Goal: Transaction & Acquisition: Purchase product/service

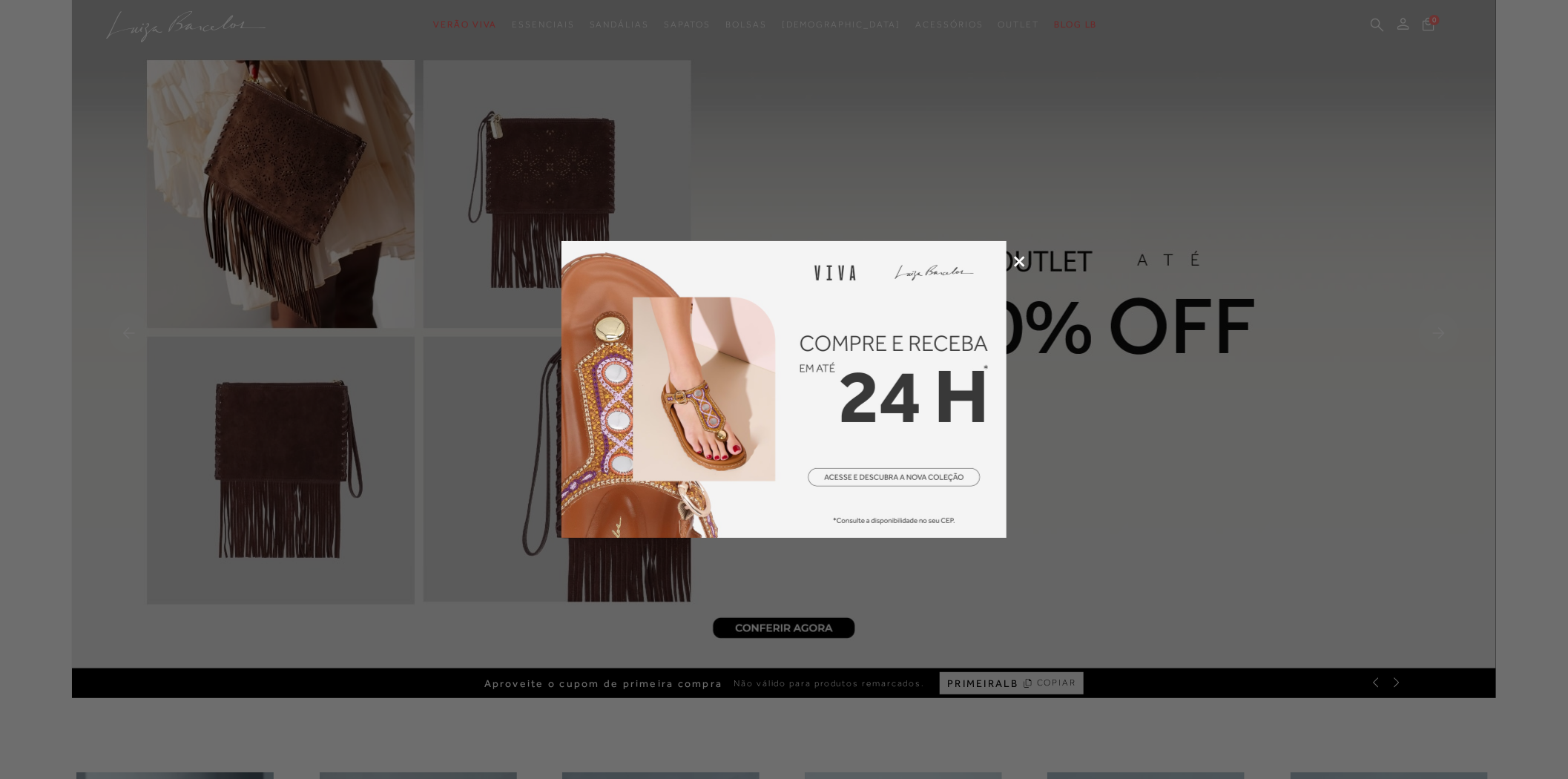
type input "[EMAIL_ADDRESS][DOMAIN_NAME]"
click at [1022, 256] on icon at bounding box center [1019, 261] width 11 height 11
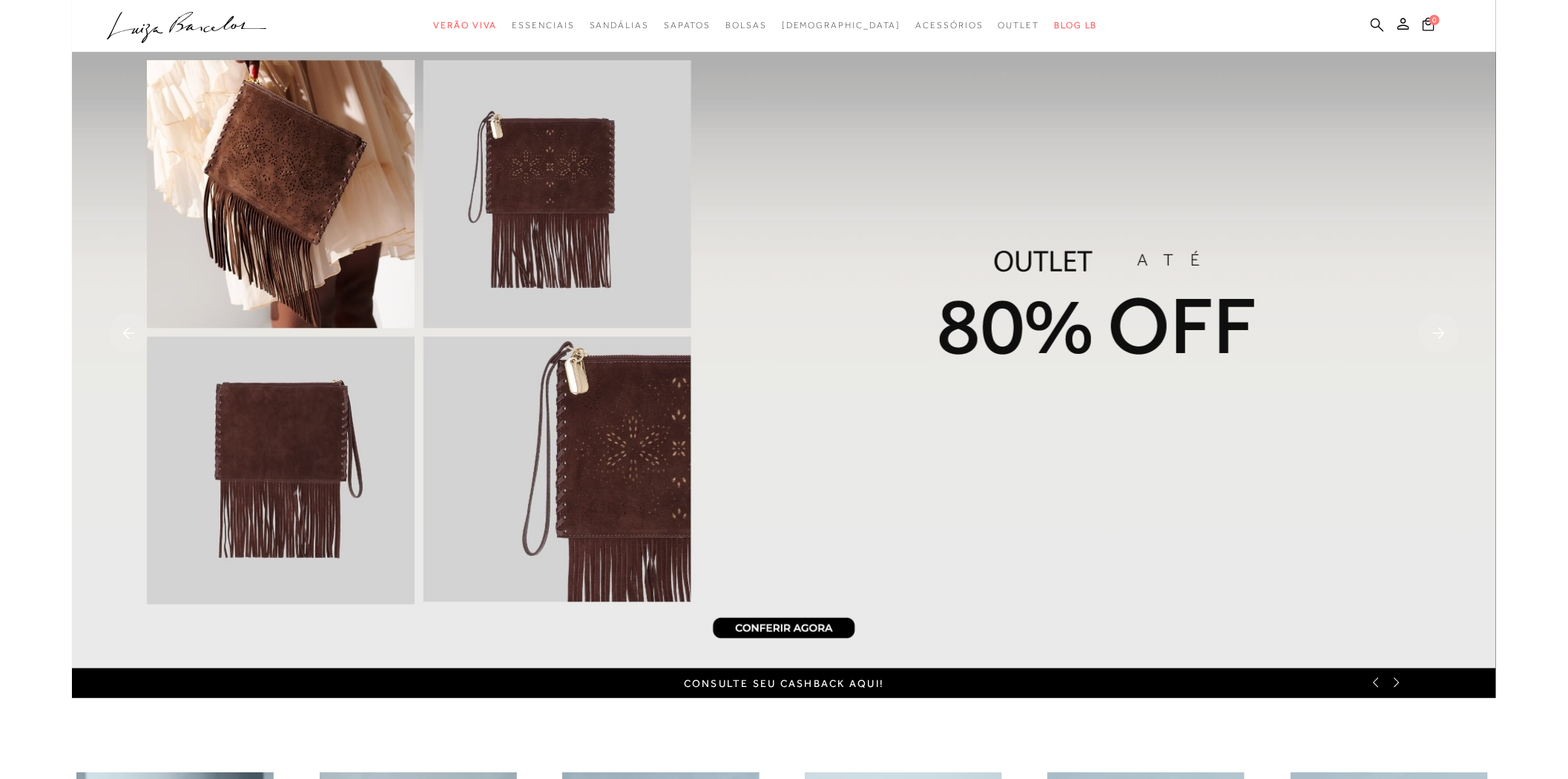
click at [1377, 26] on icon at bounding box center [1376, 24] width 13 height 13
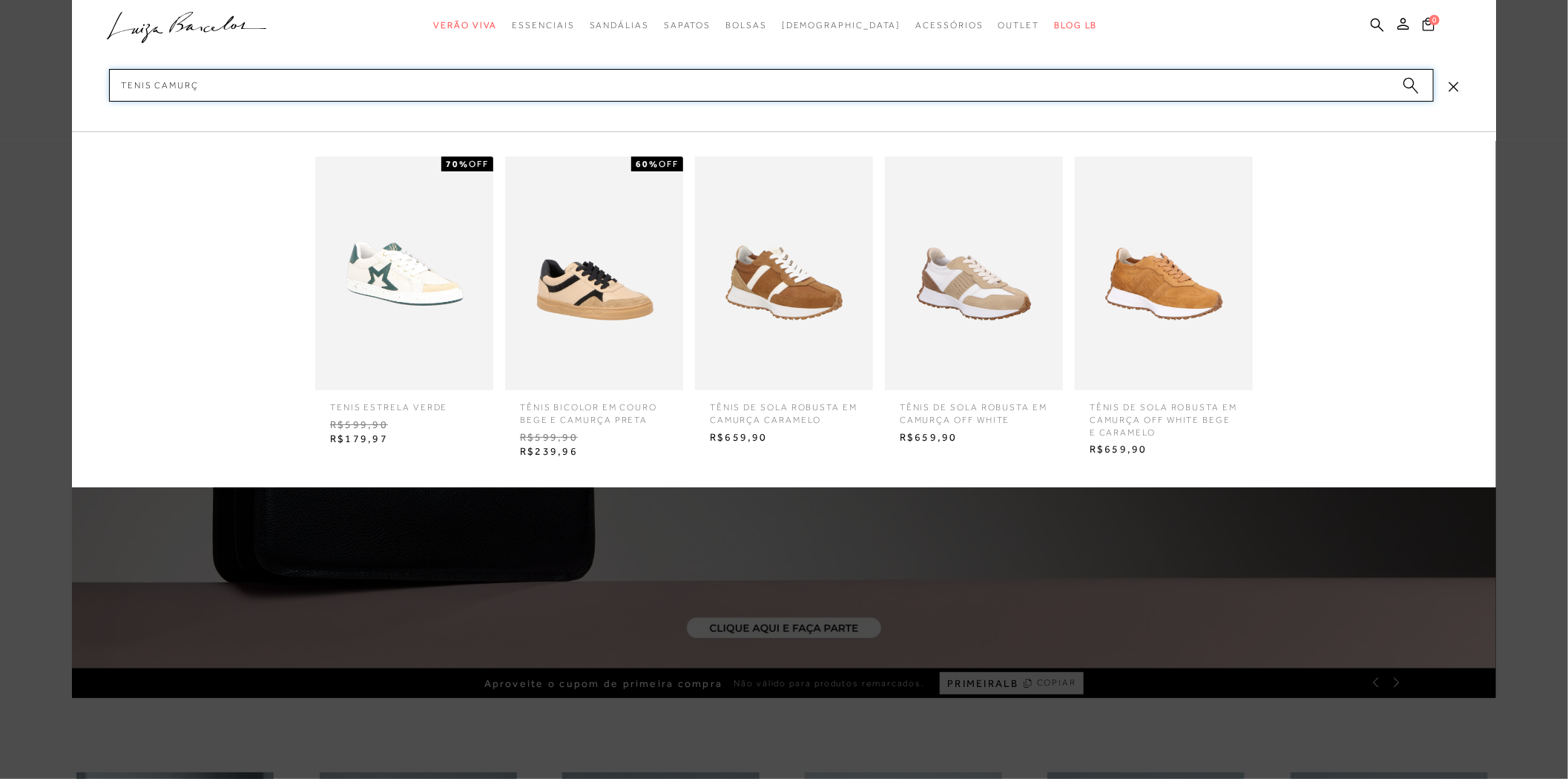
type input "tenis camurça"
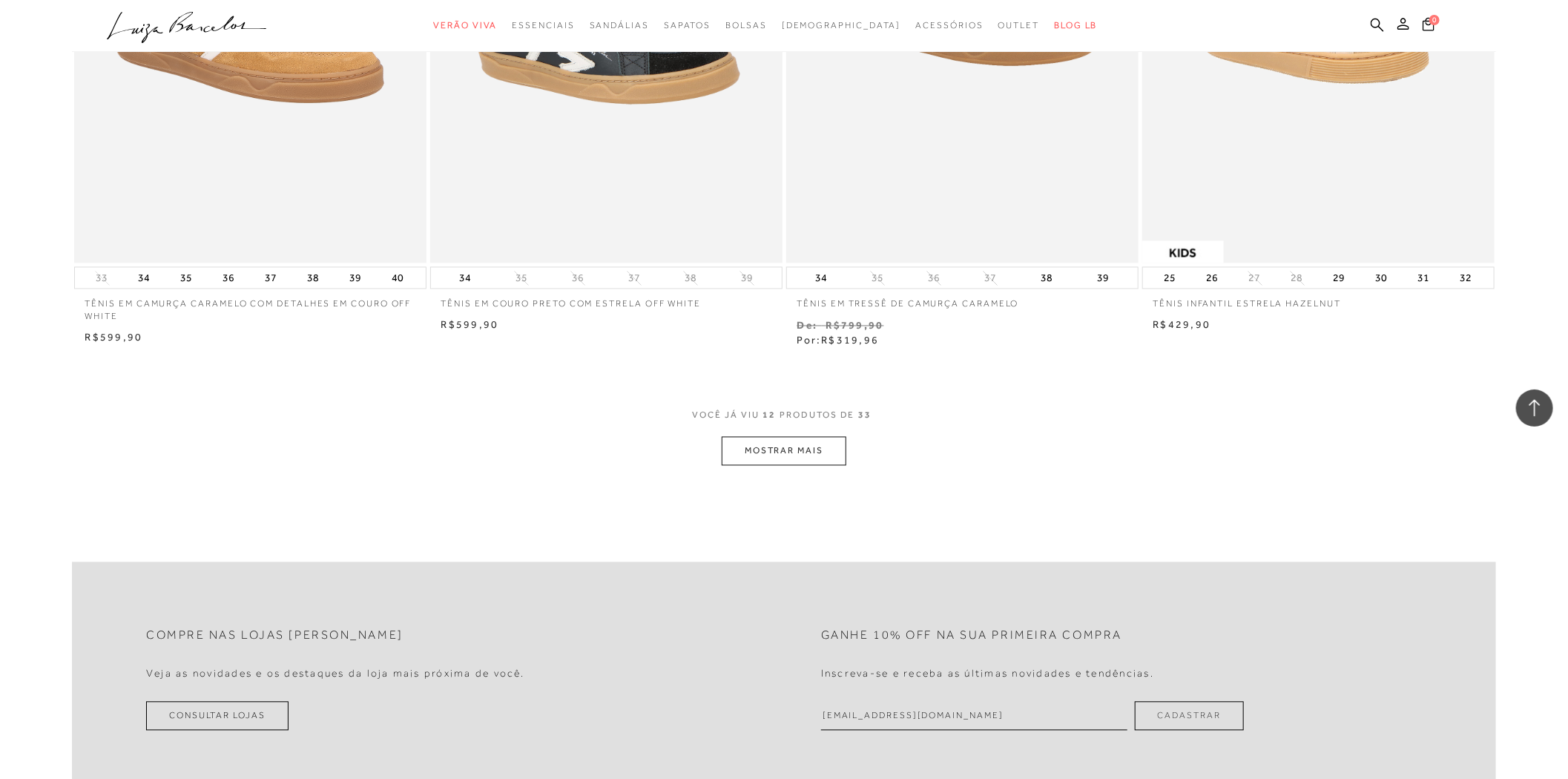
scroll to position [1984, 0]
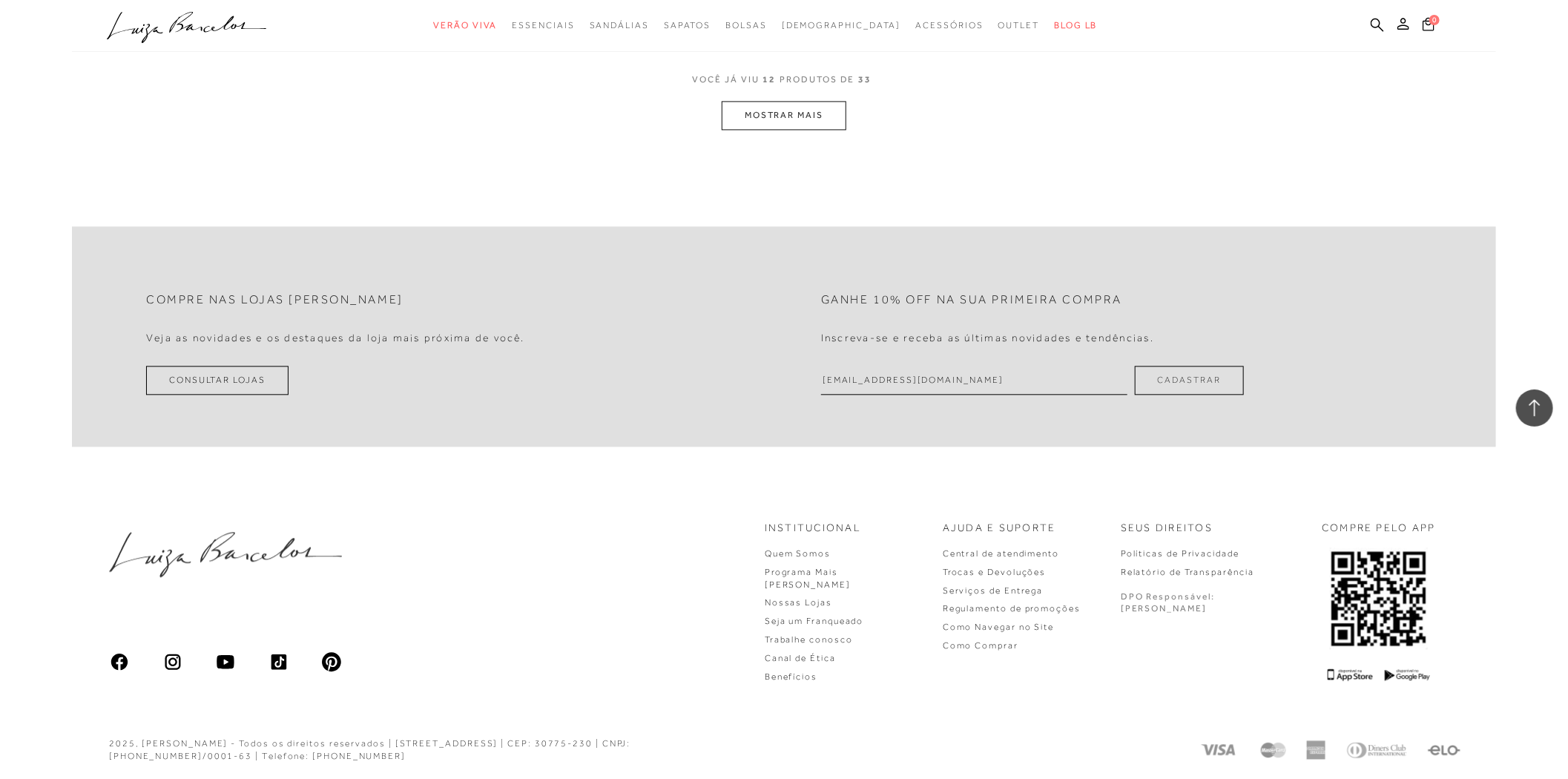
click at [805, 124] on button "MOSTRAR MAIS" at bounding box center [784, 115] width 124 height 29
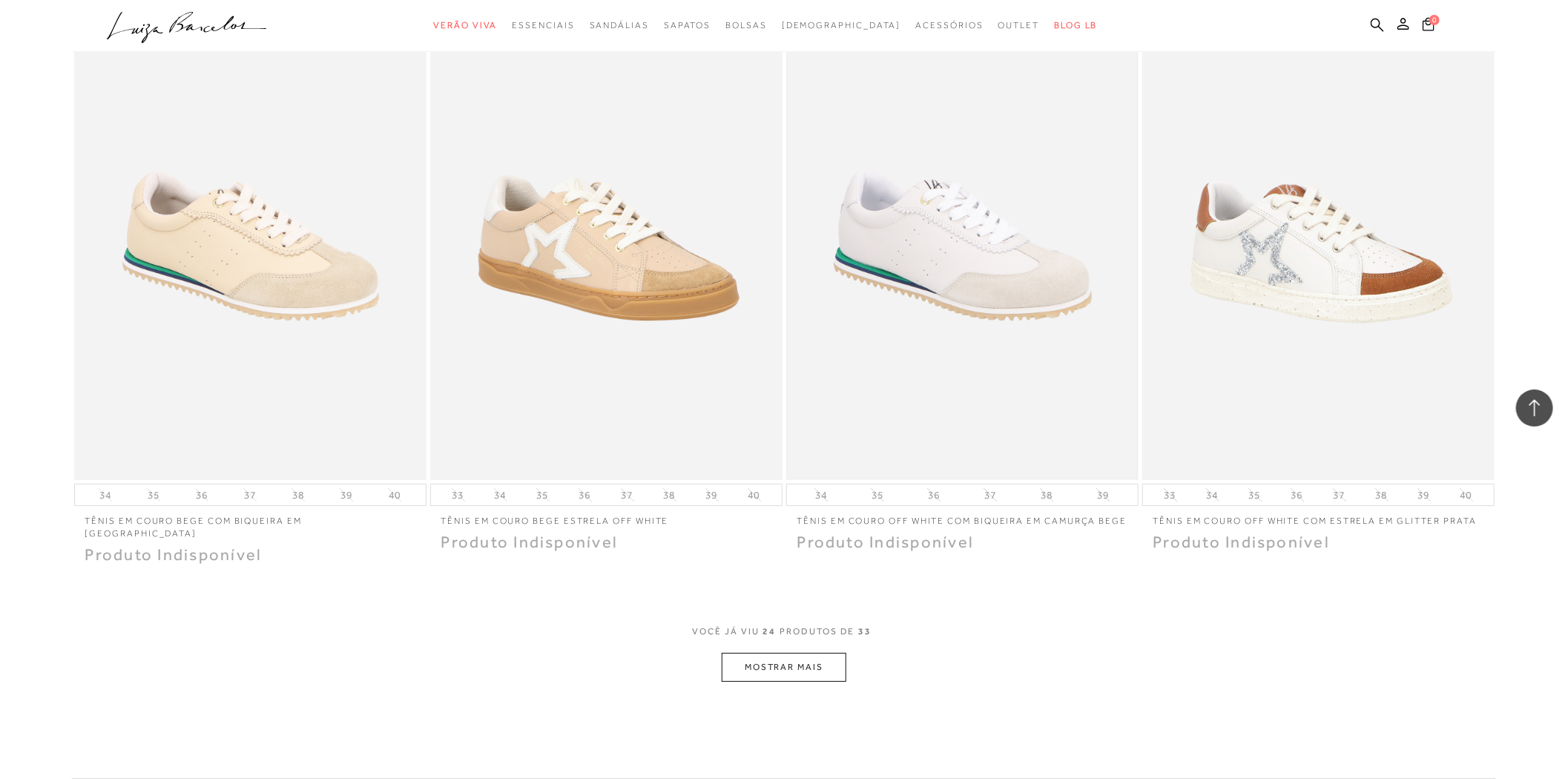
scroll to position [3716, 0]
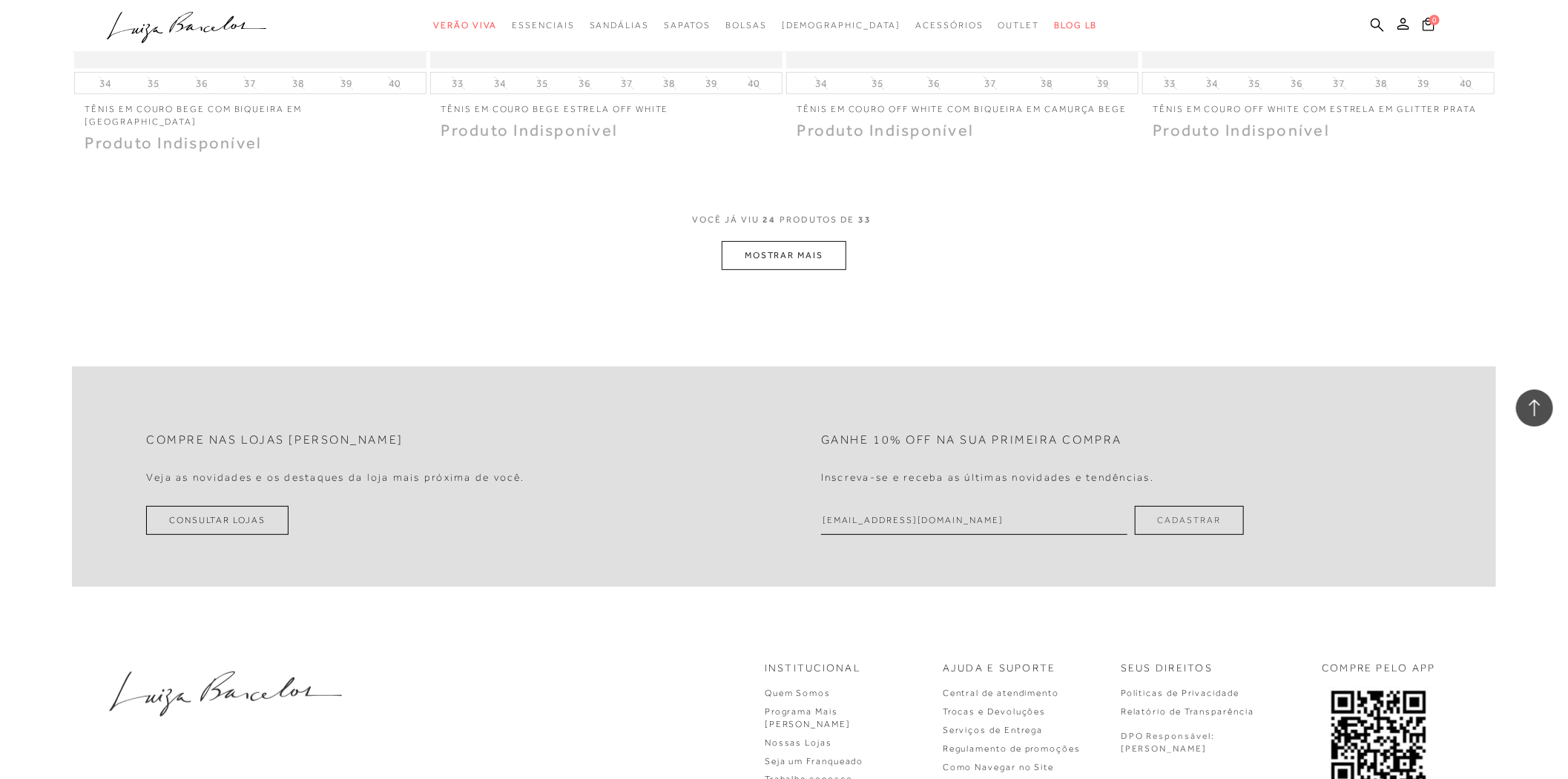
click at [798, 259] on button "MOSTRAR MAIS" at bounding box center [784, 255] width 124 height 29
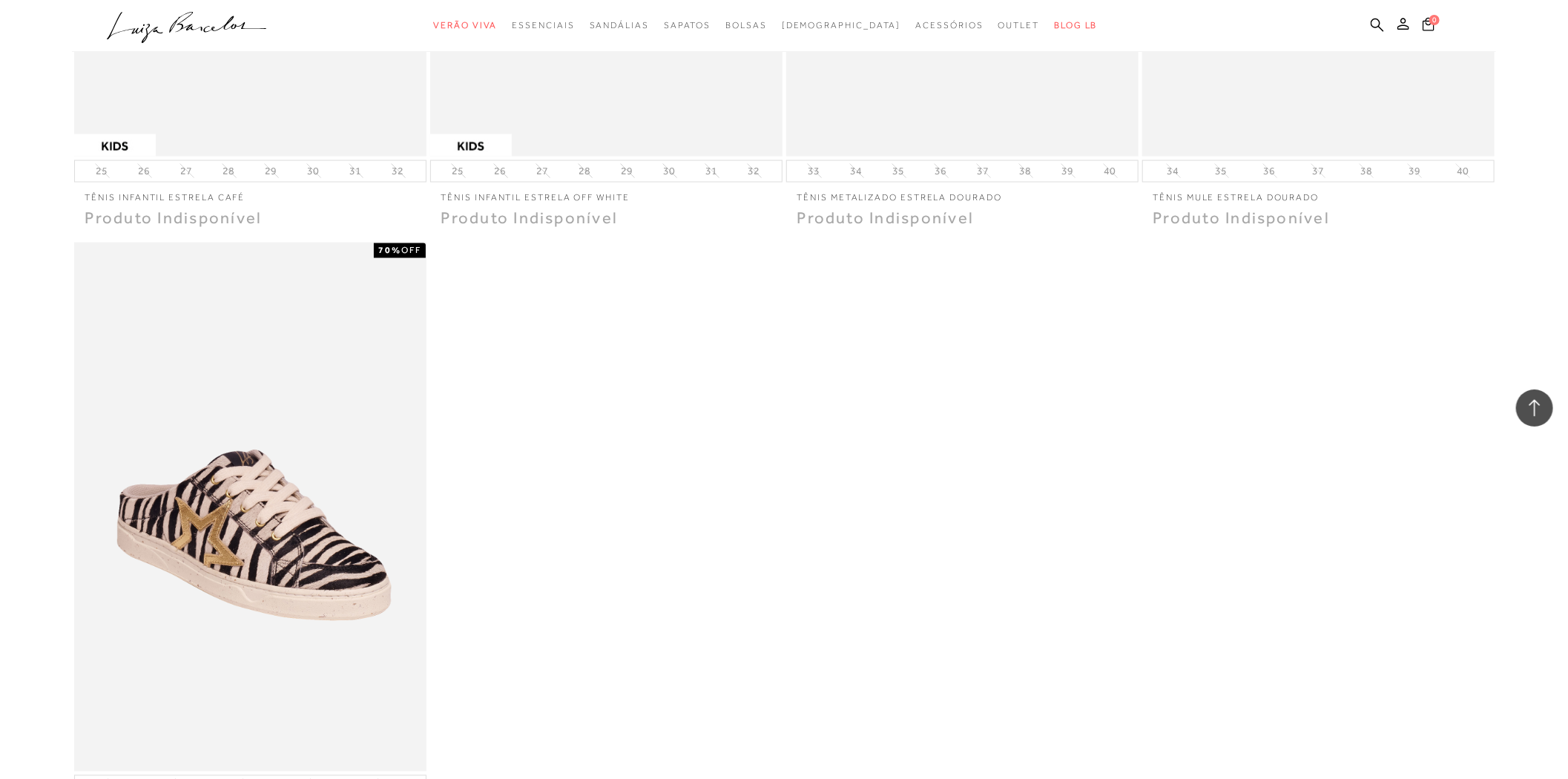
scroll to position [5200, 0]
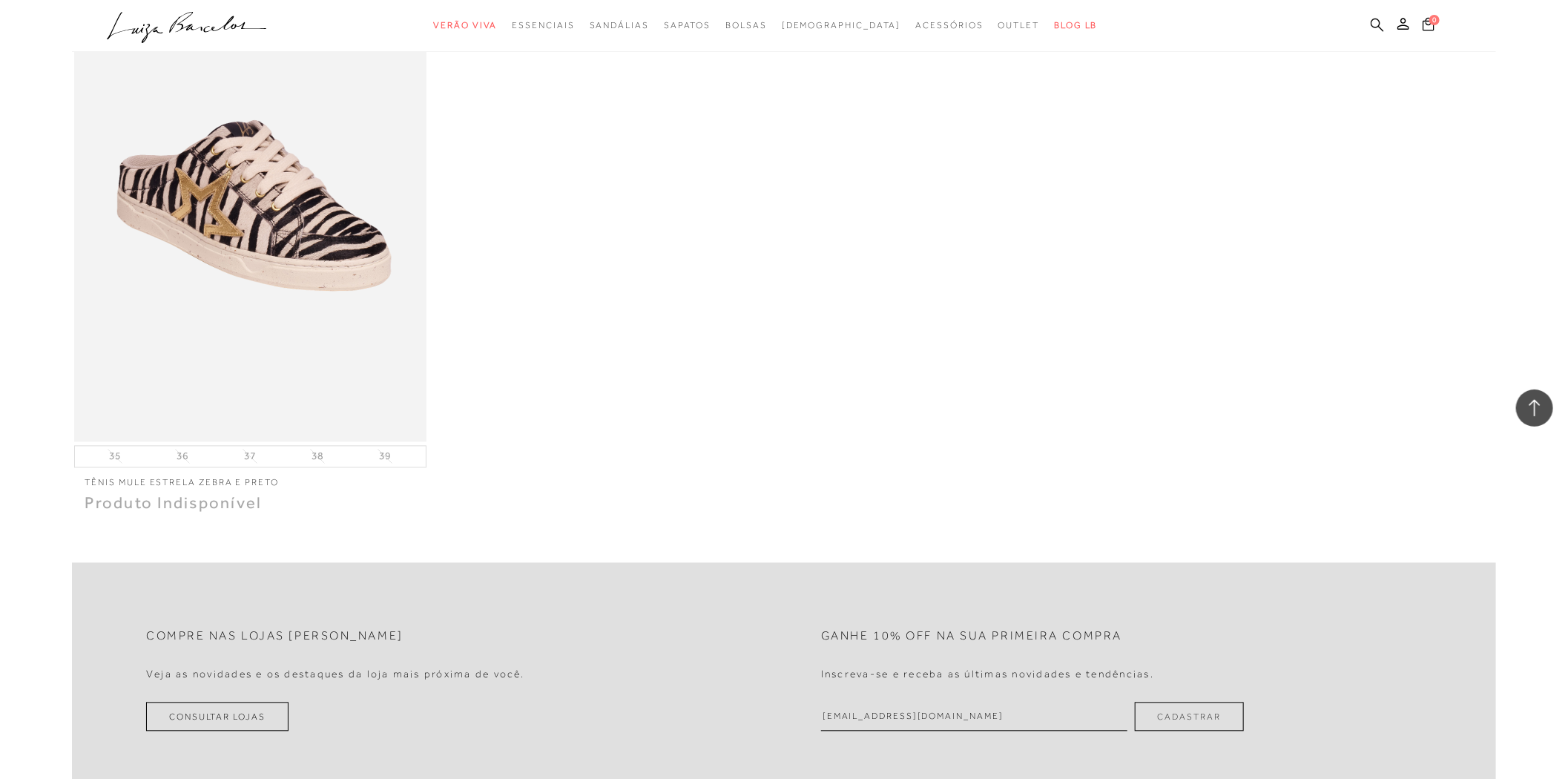
click at [1376, 27] on icon at bounding box center [1376, 24] width 13 height 13
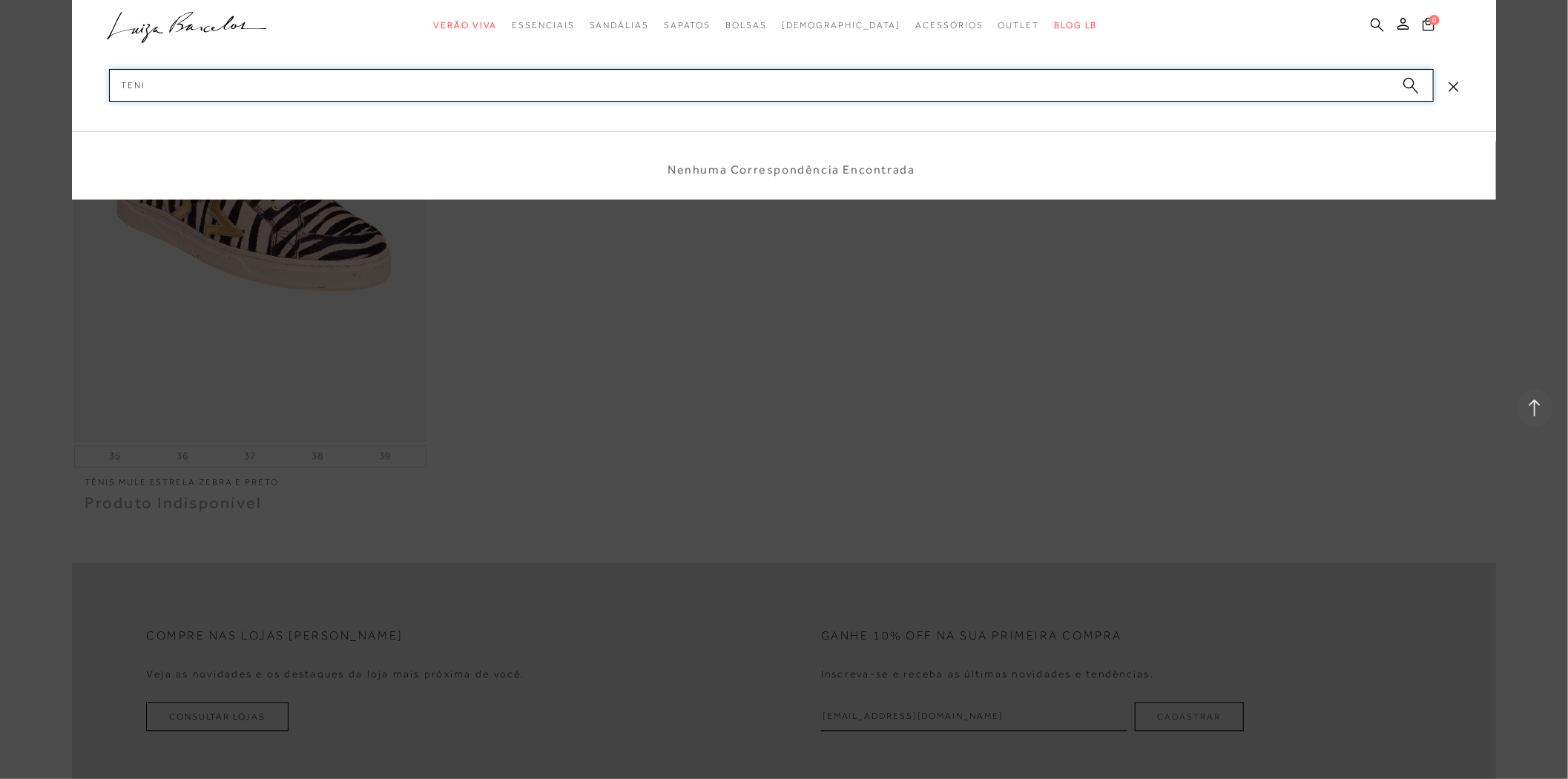
type input "tenis"
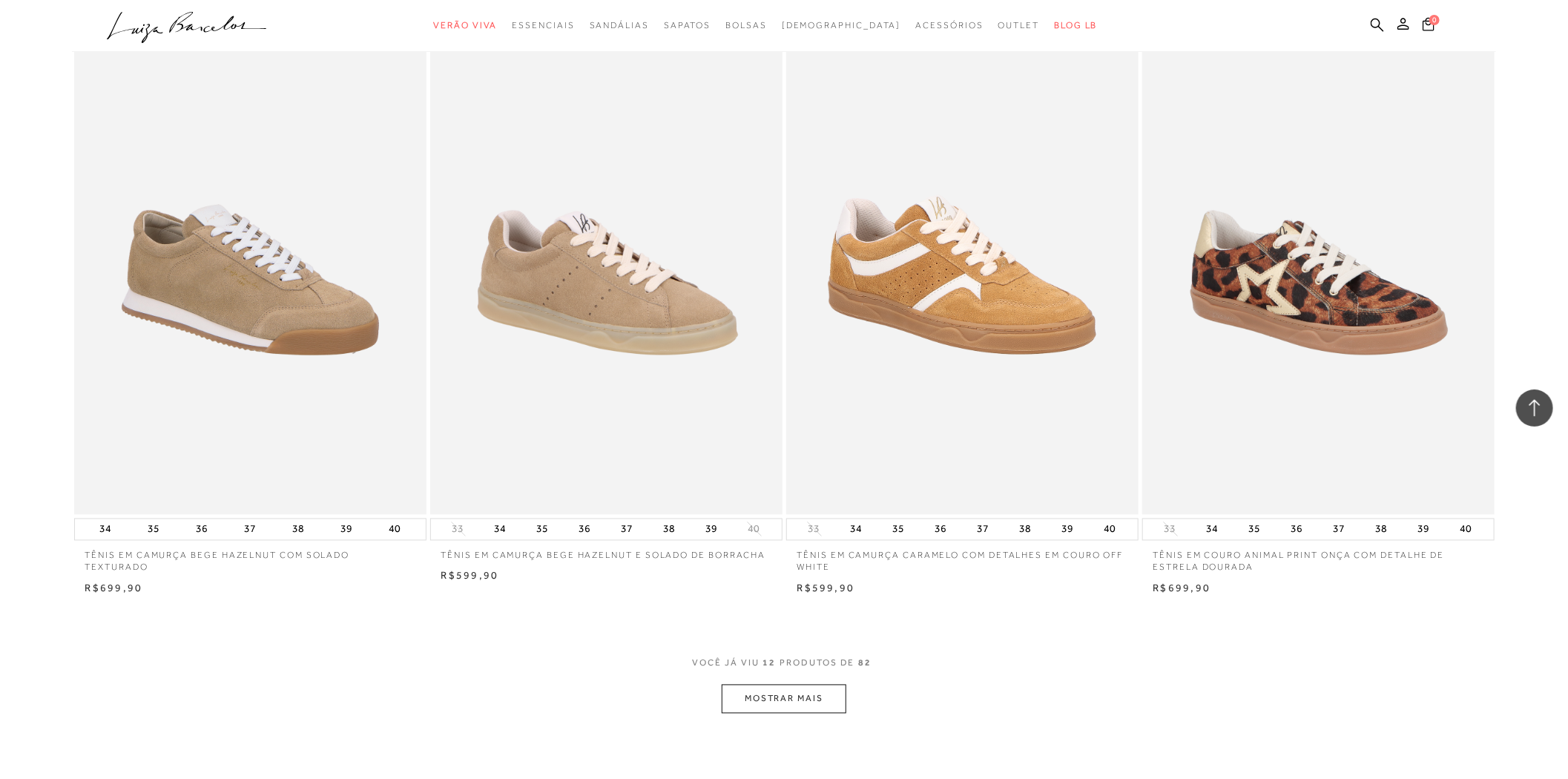
scroll to position [1731, 0]
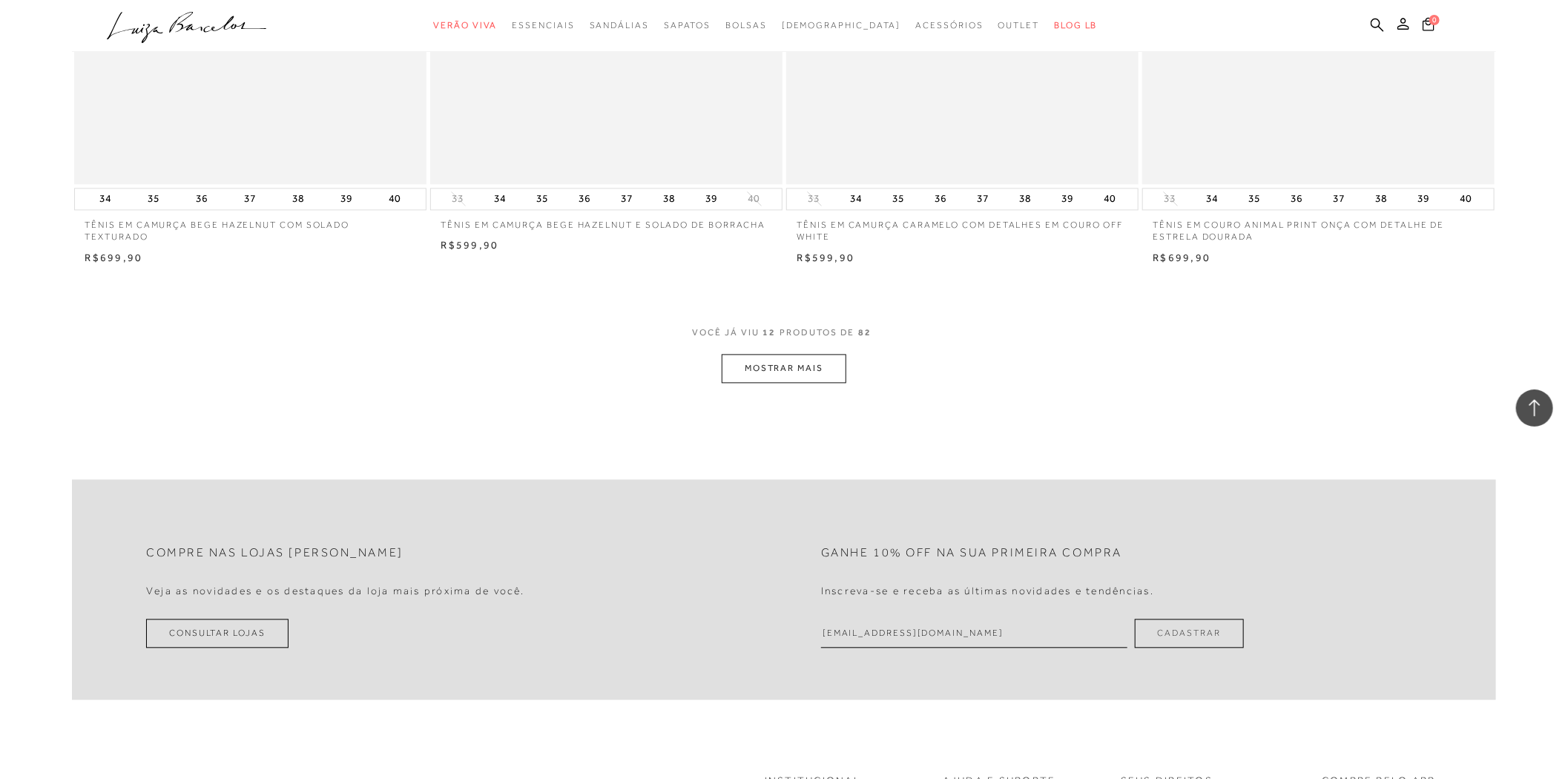
click at [809, 355] on button "MOSTRAR MAIS" at bounding box center [784, 369] width 124 height 29
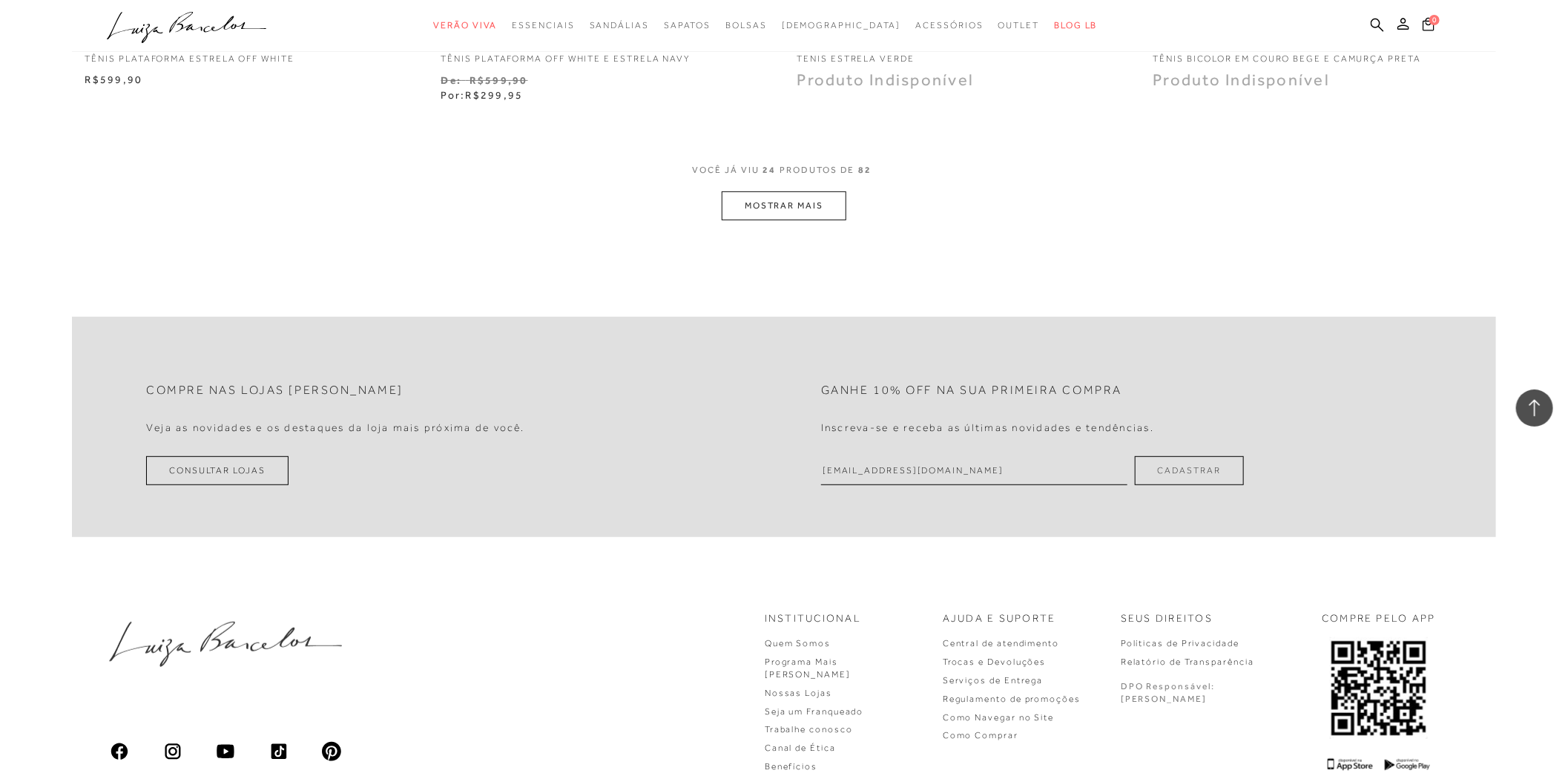
scroll to position [3874, 0]
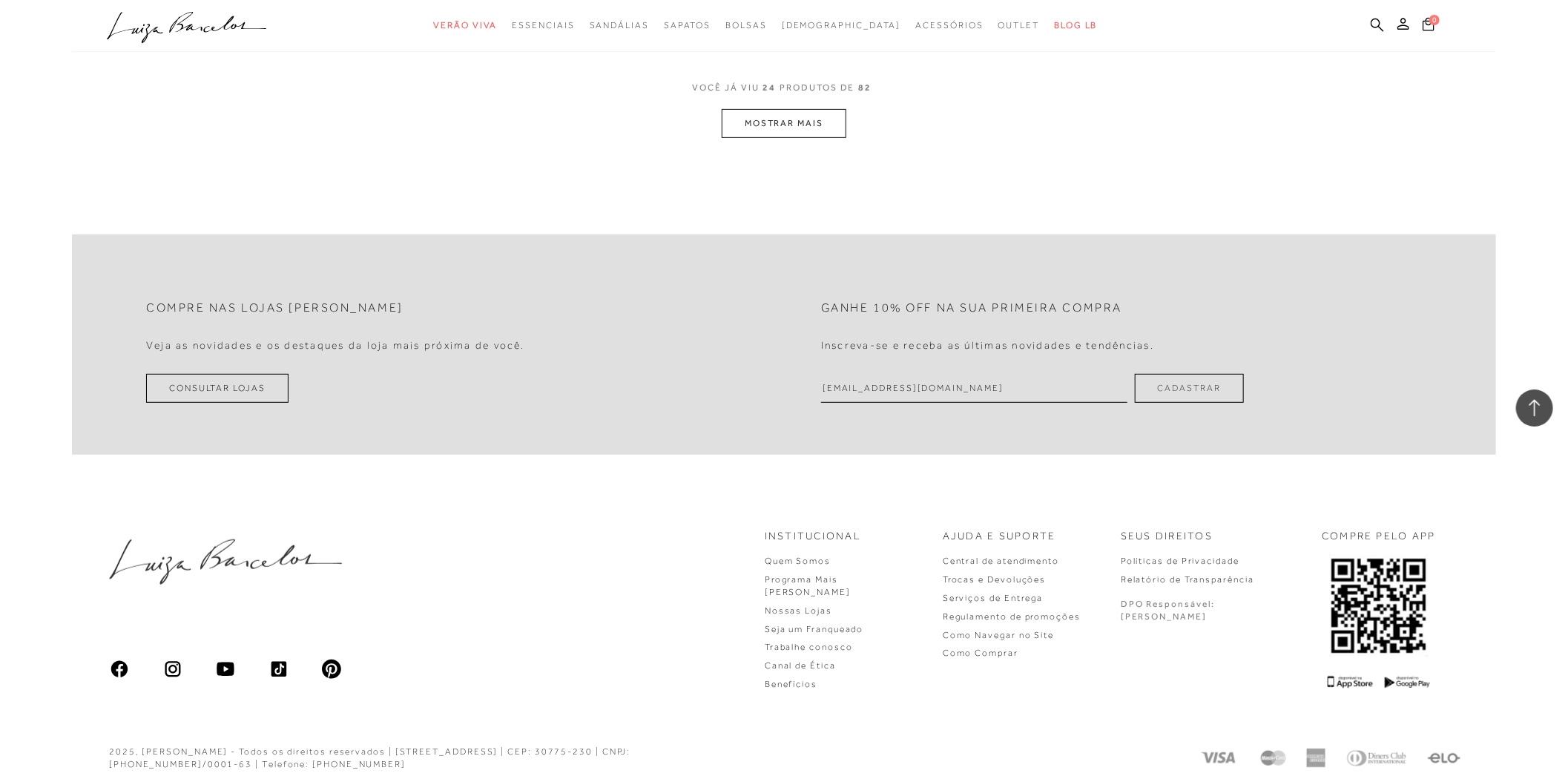
click at [820, 128] on button "MOSTRAR MAIS" at bounding box center [784, 123] width 124 height 29
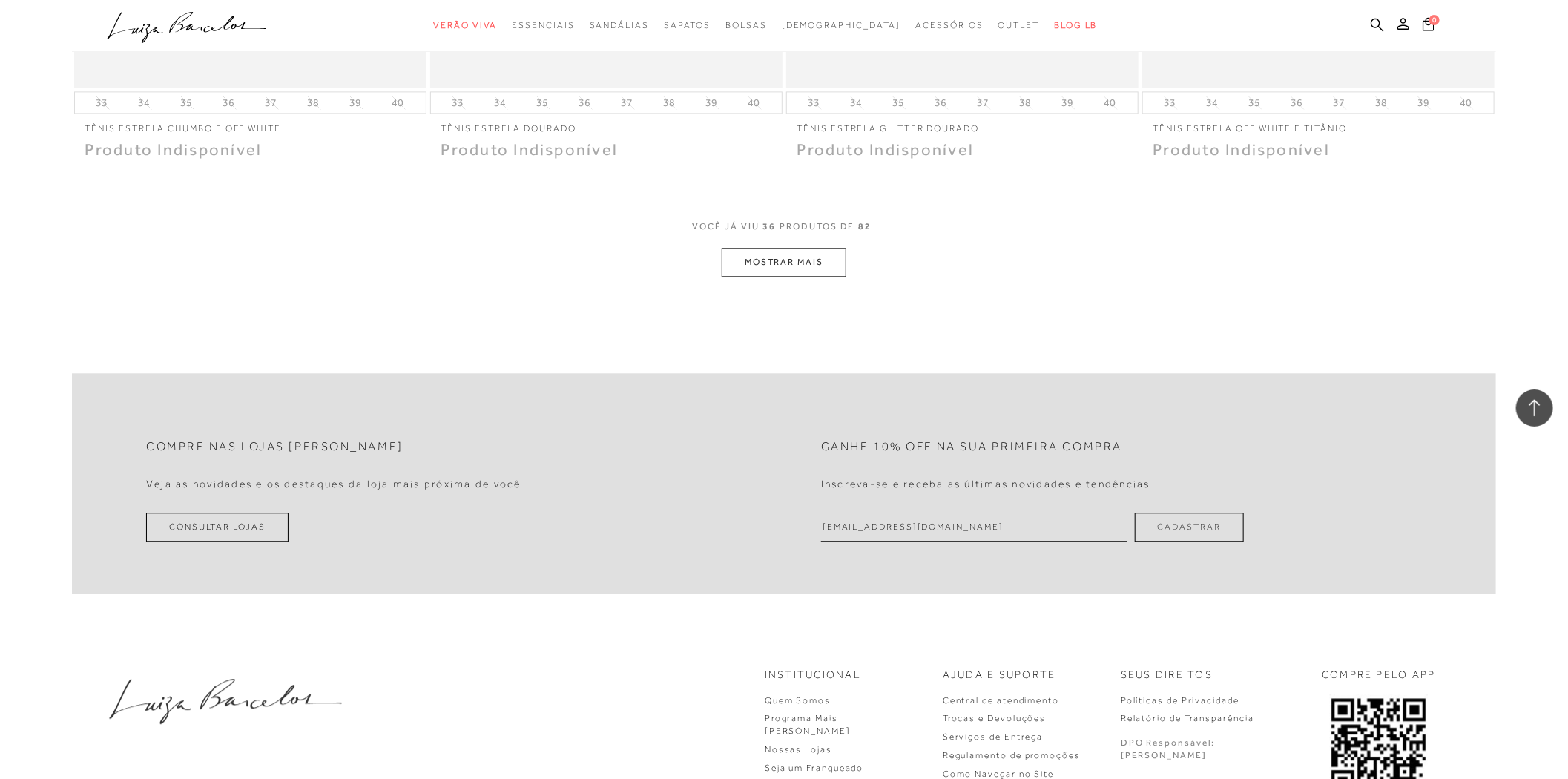
scroll to position [5524, 0]
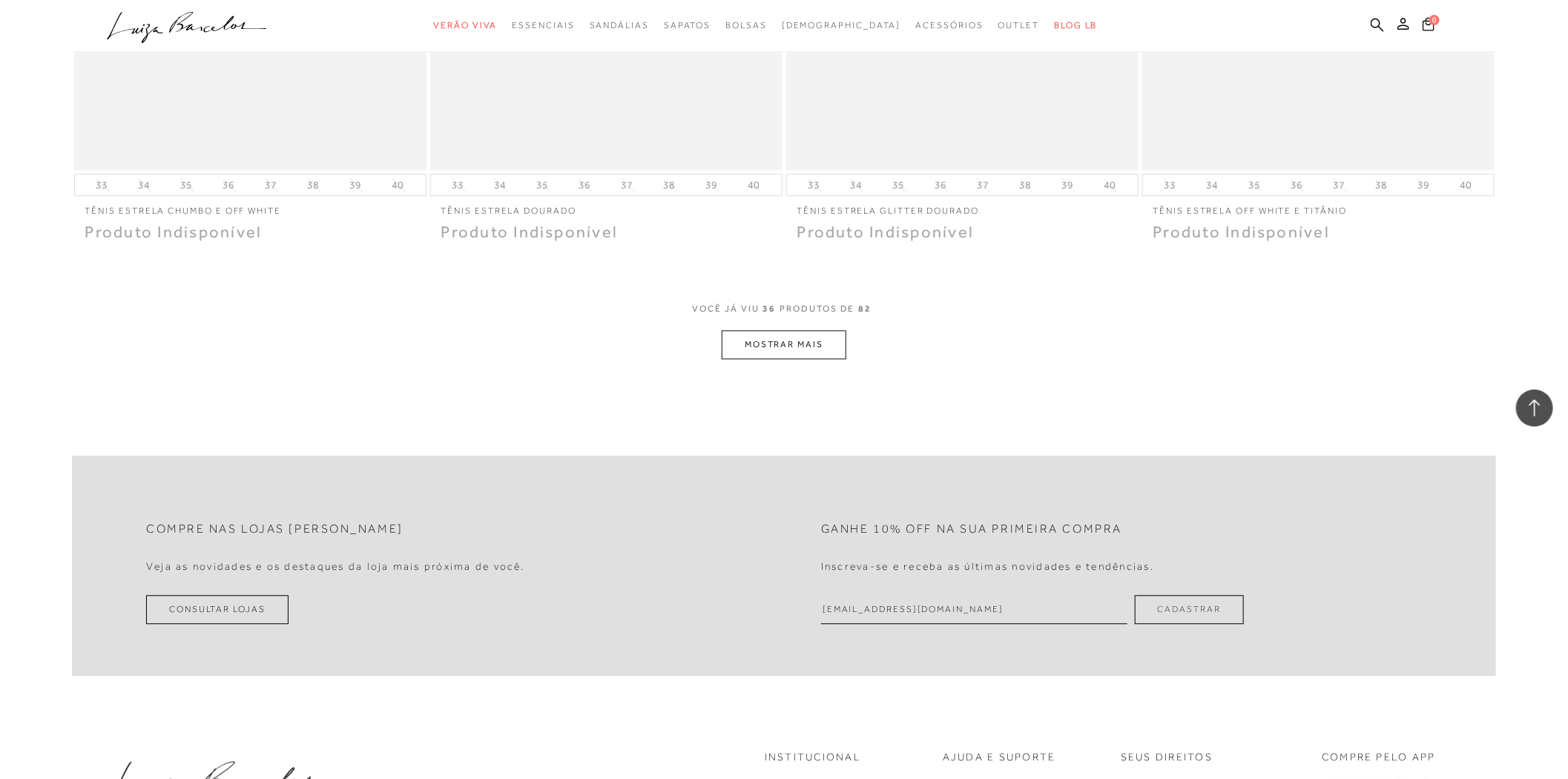
click at [803, 345] on button "MOSTRAR MAIS" at bounding box center [784, 344] width 124 height 29
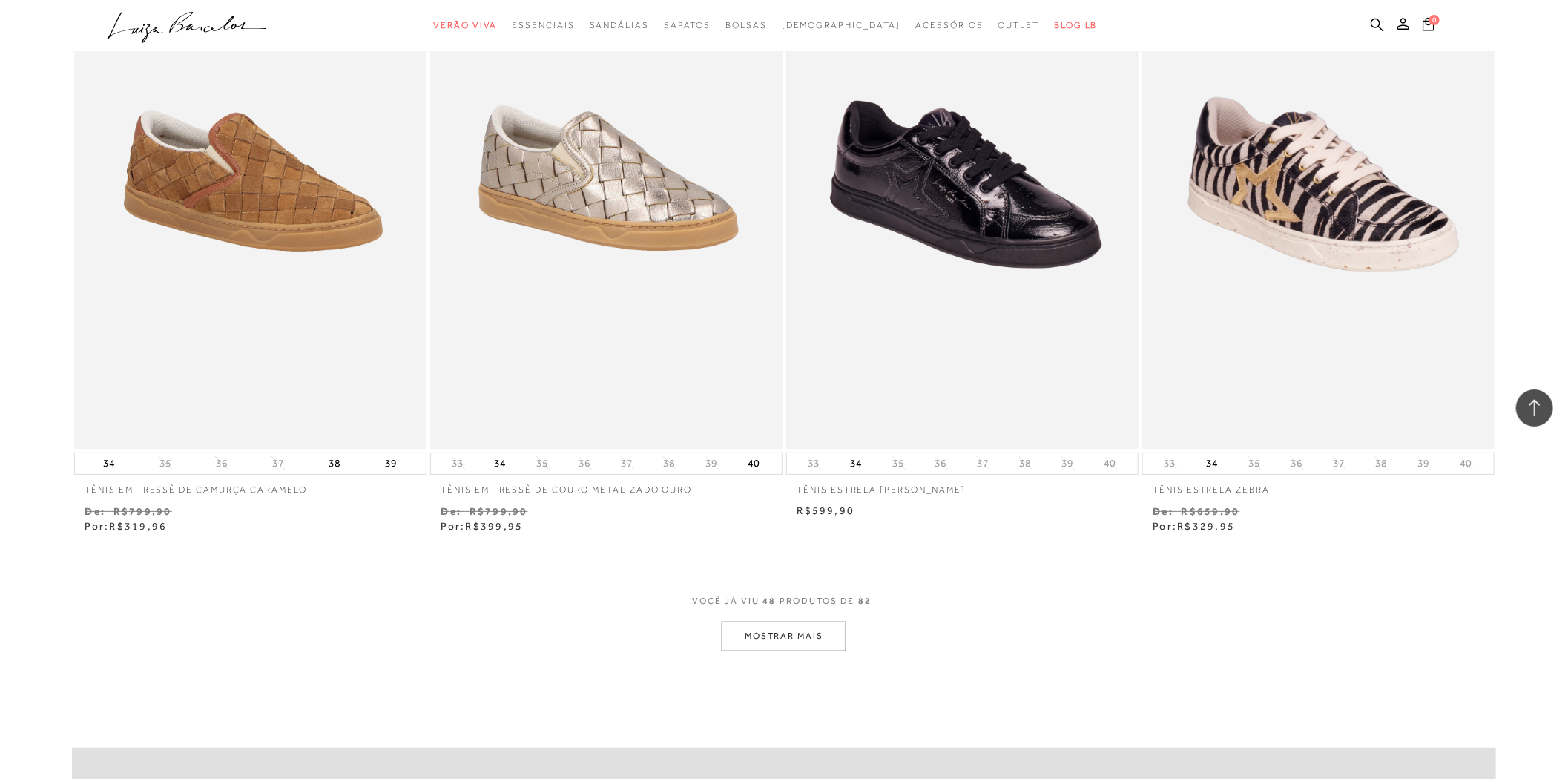
scroll to position [7254, 0]
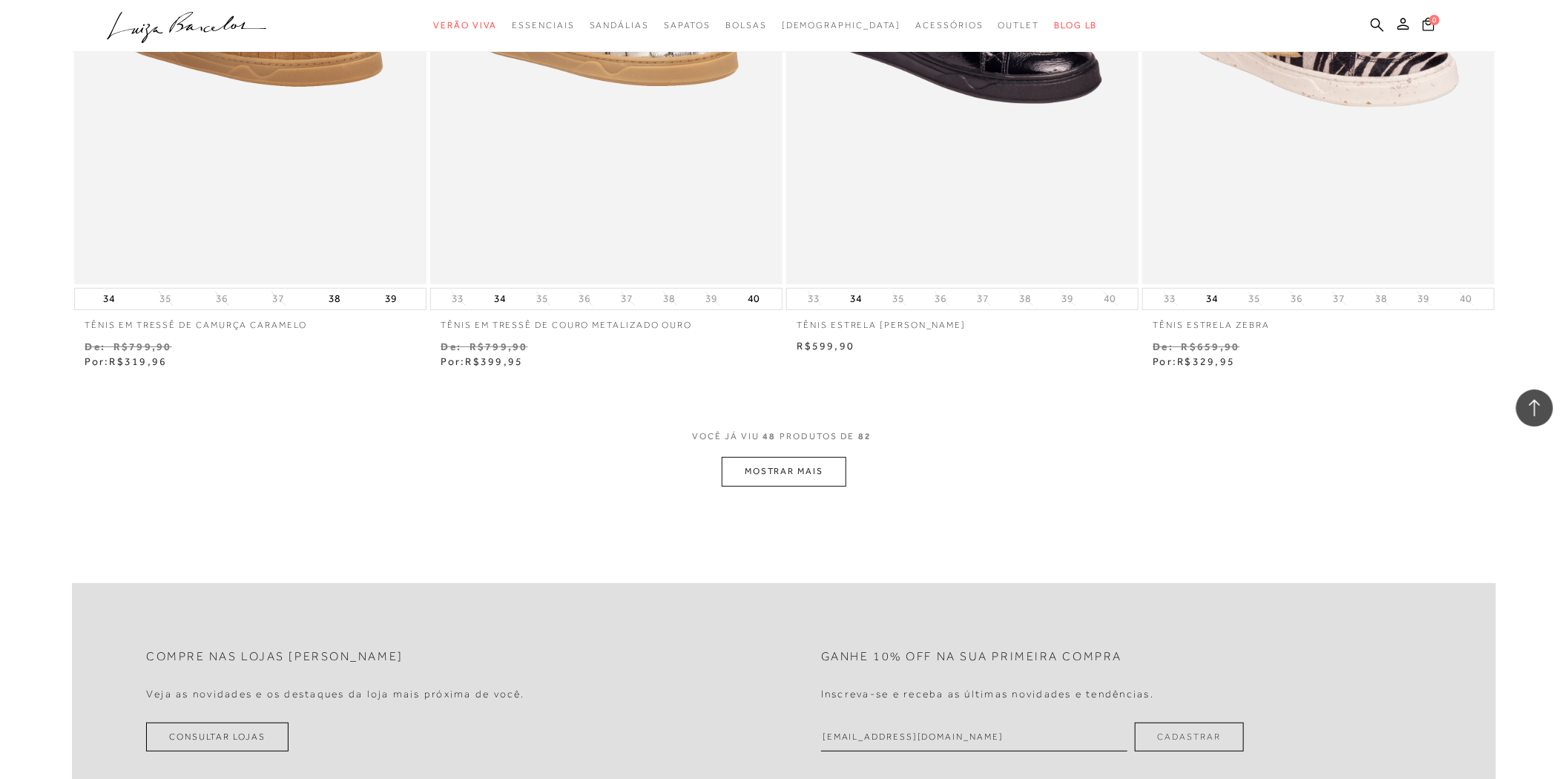
click at [801, 473] on button "MOSTRAR MAIS" at bounding box center [784, 471] width 124 height 29
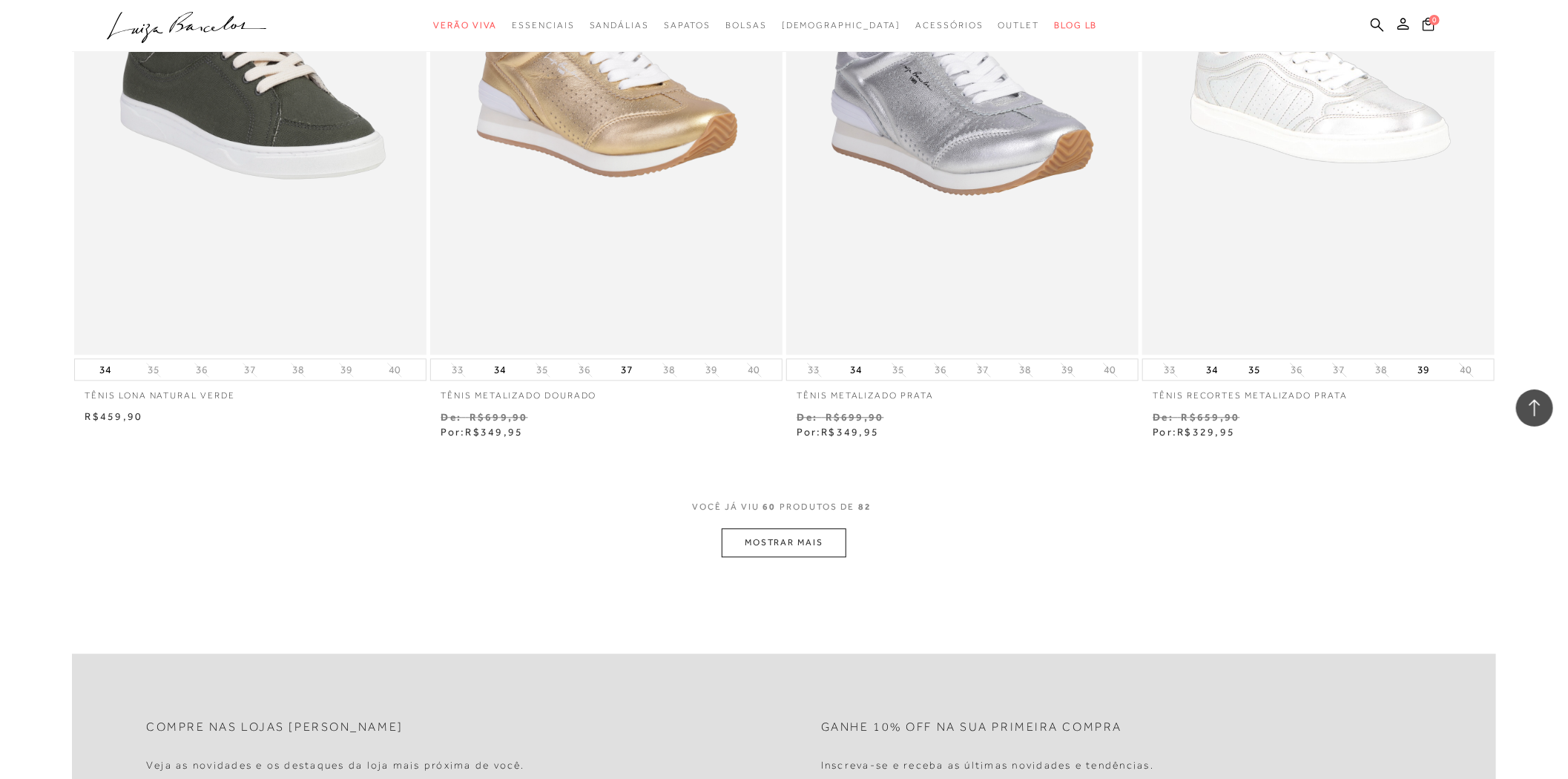
scroll to position [9150, 0]
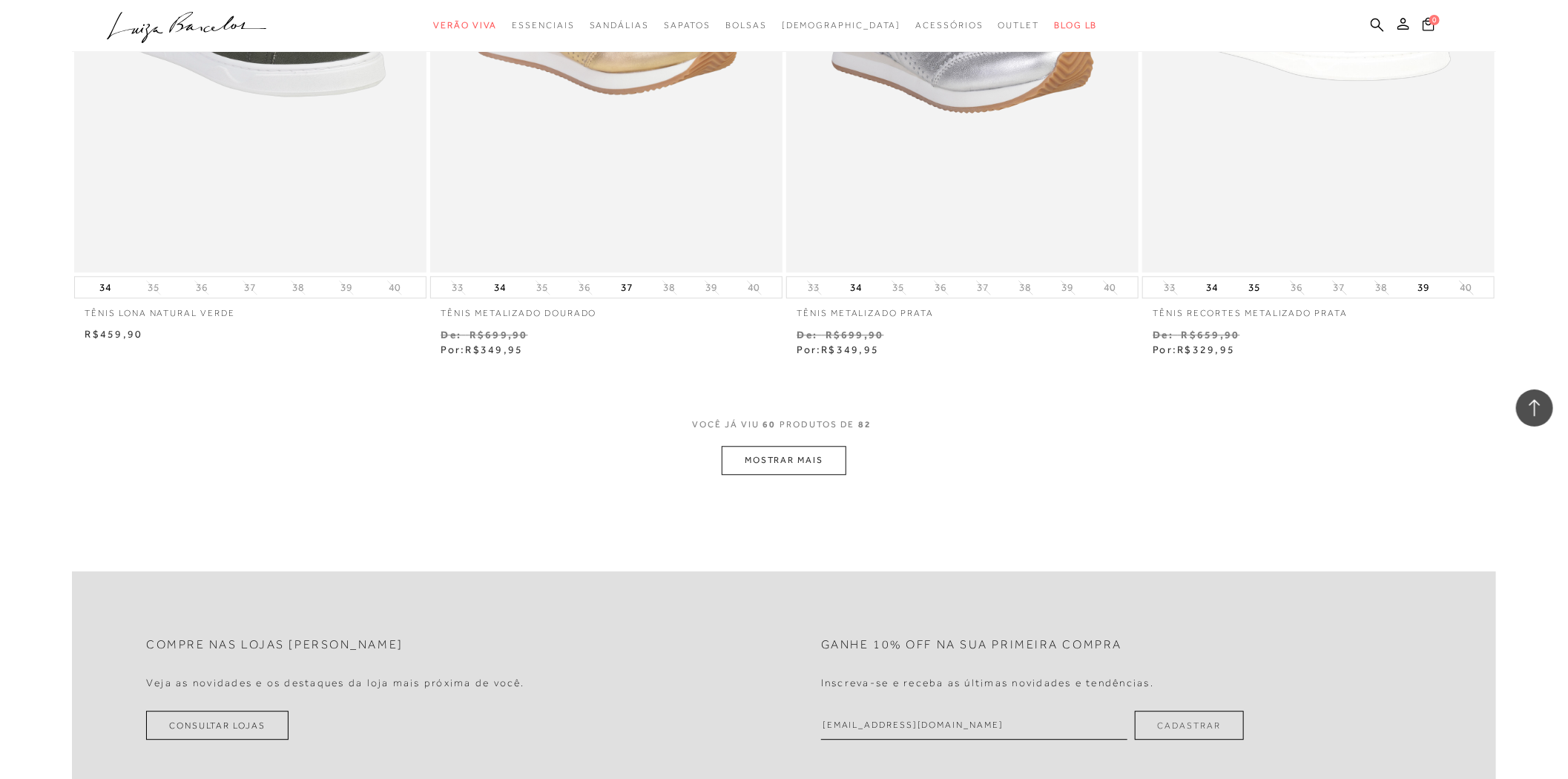
click at [769, 468] on button "MOSTRAR MAIS" at bounding box center [784, 460] width 124 height 29
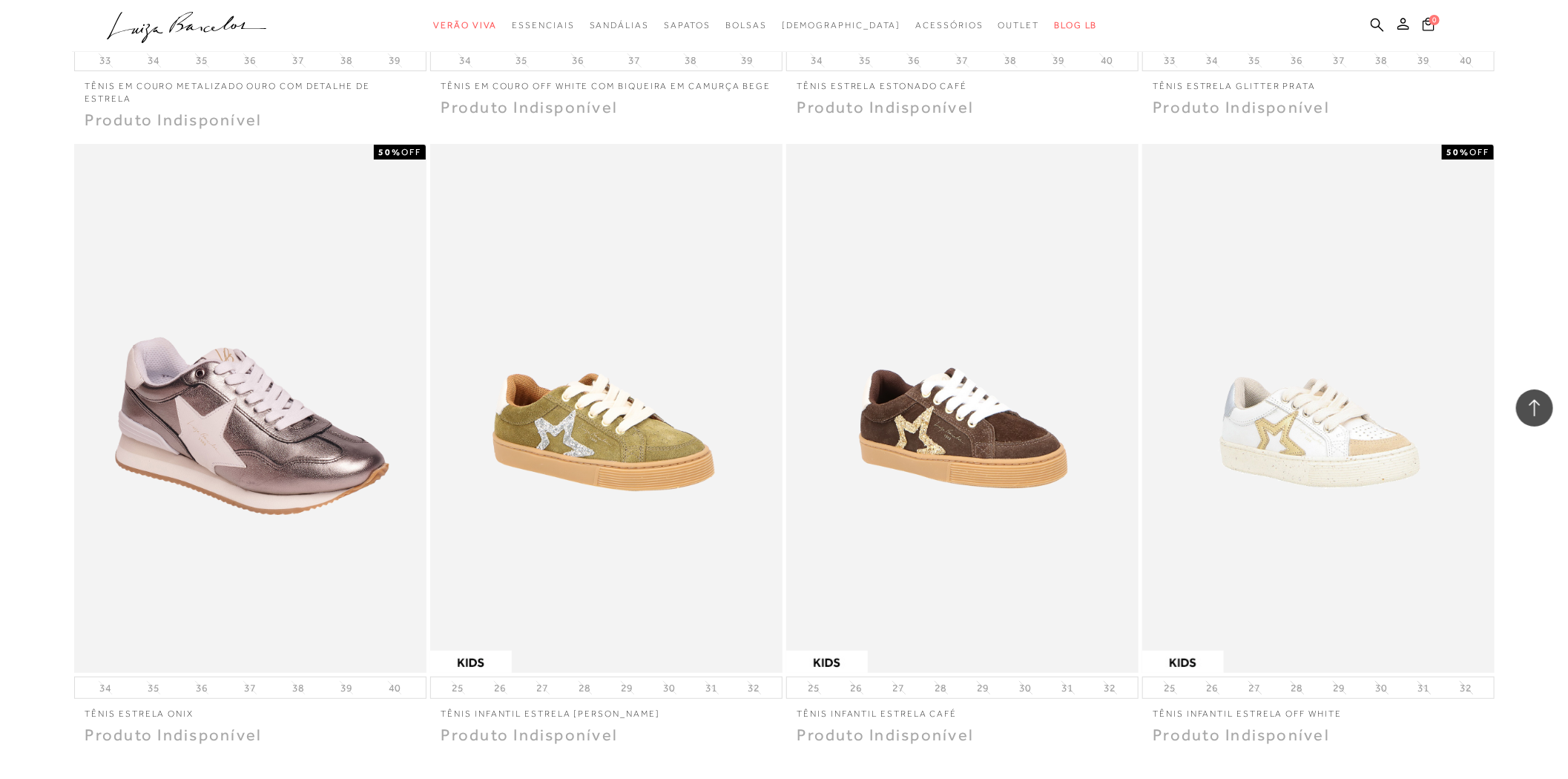
scroll to position [10881, 0]
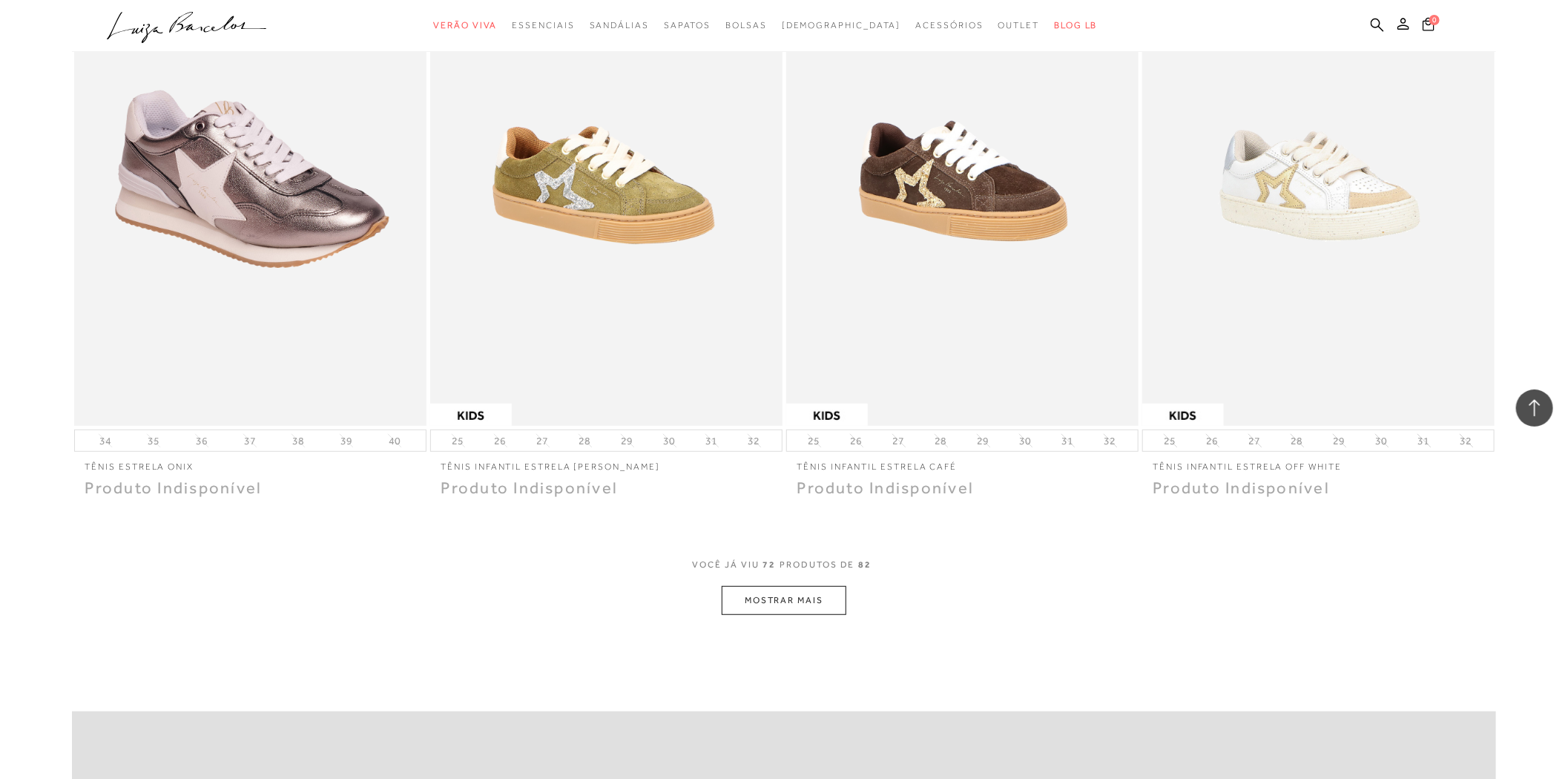
click at [806, 603] on button "MOSTRAR MAIS" at bounding box center [784, 600] width 124 height 29
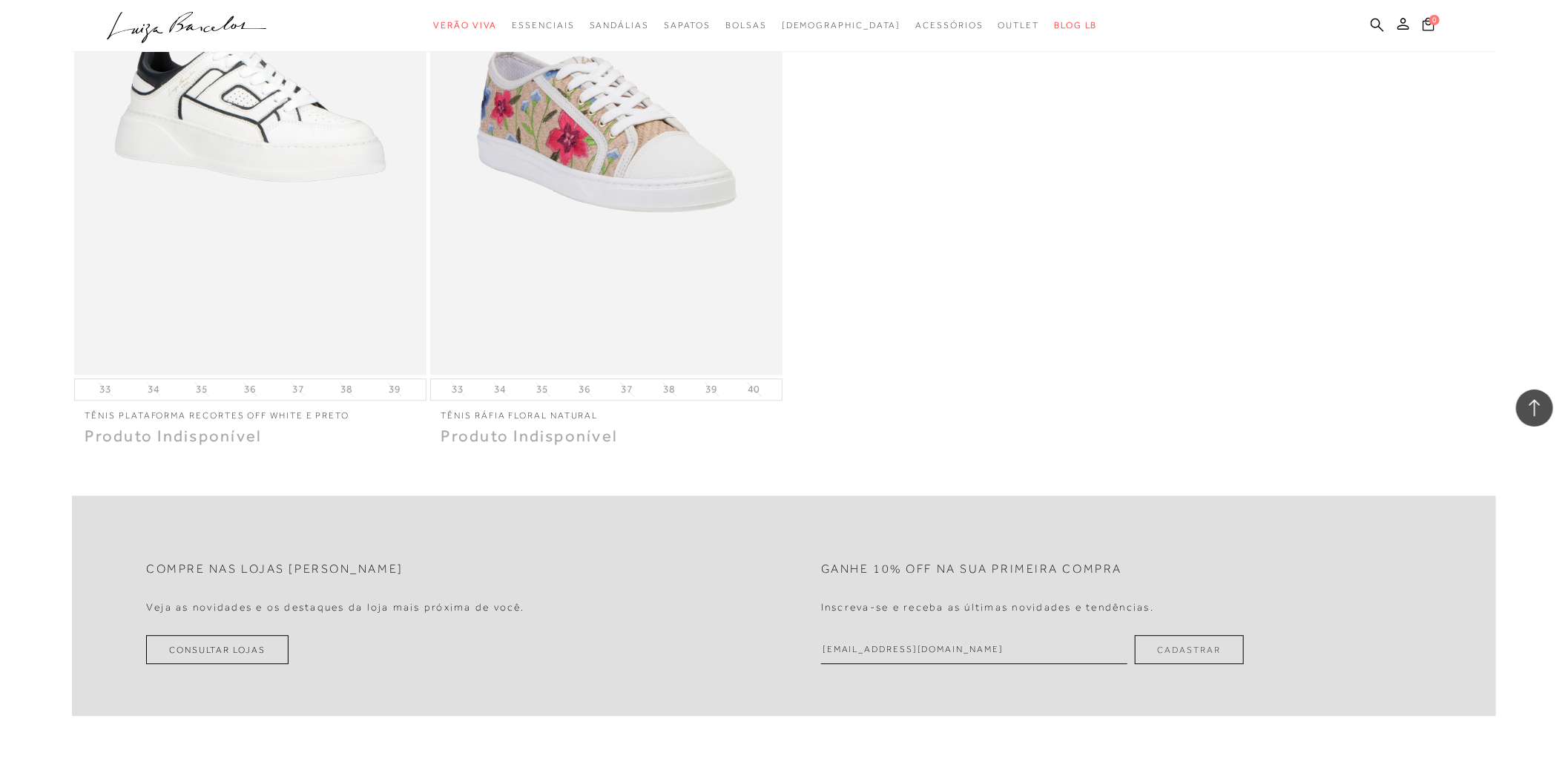
scroll to position [13041, 0]
